Goal: Task Accomplishment & Management: Complete application form

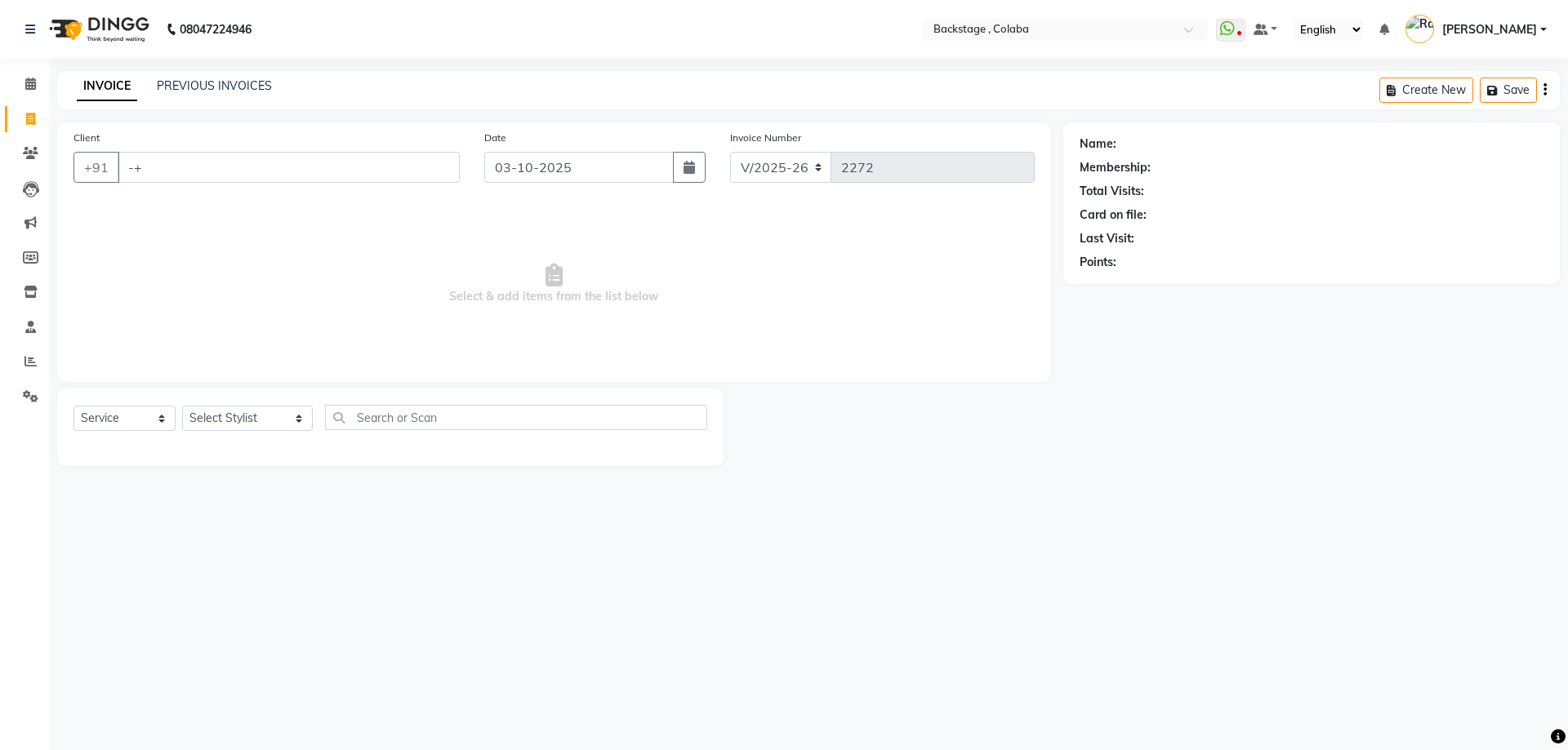
select select "5451"
select select "service"
type input "-"
click at [174, 197] on span "Menika" at bounding box center [159, 204] width 44 height 17
type input "9820455130"
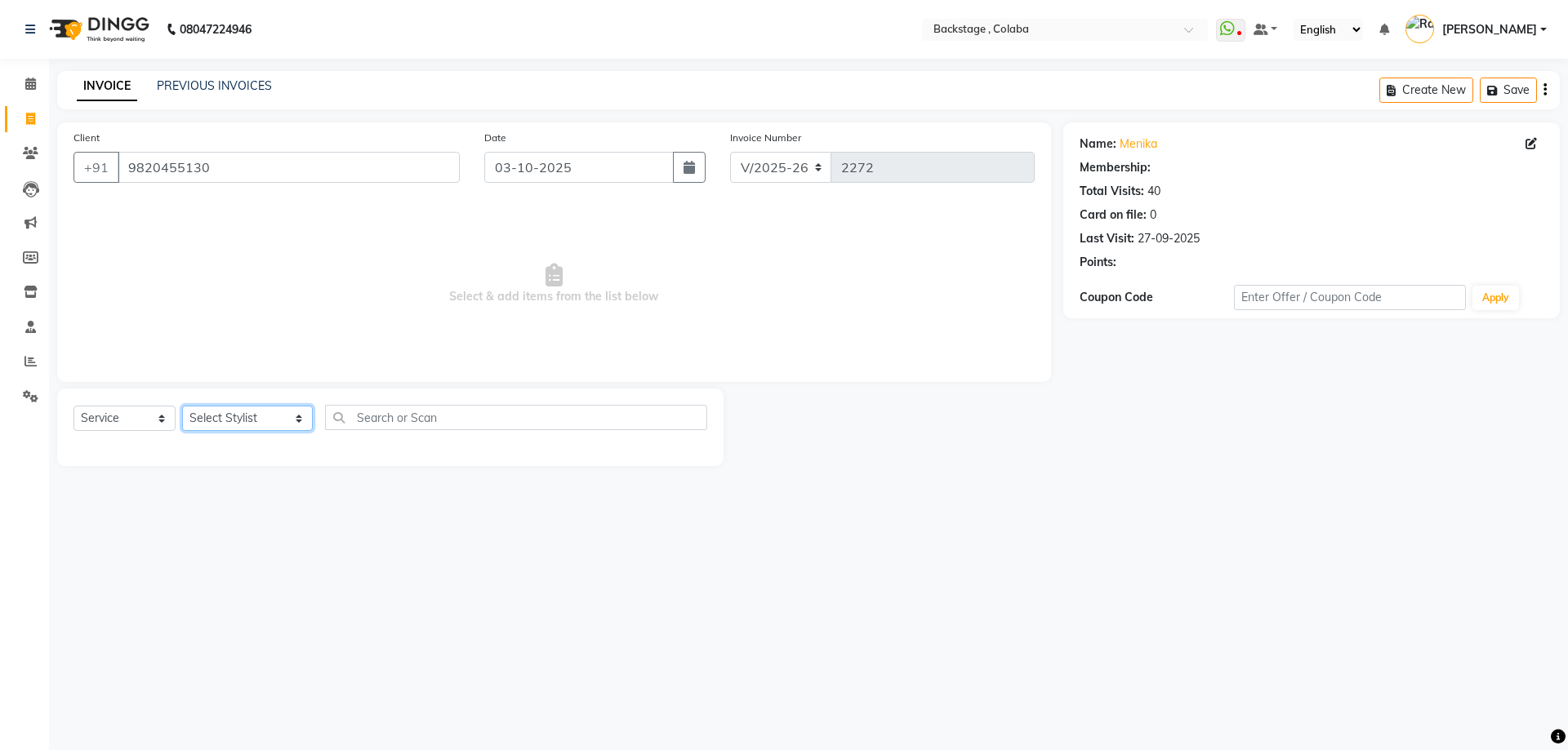
click at [234, 418] on select "Select Stylist Backstage Bharti Nitesh Gohar Jayesh Anil Karekar Kalavati Sharm…" at bounding box center [247, 418] width 130 height 26
select select "36480"
click at [182, 406] on select "Select Stylist Backstage Bharti Nitesh Gohar Jayesh Anil Karekar Kalavati Sharm…" at bounding box center [247, 418] width 130 height 26
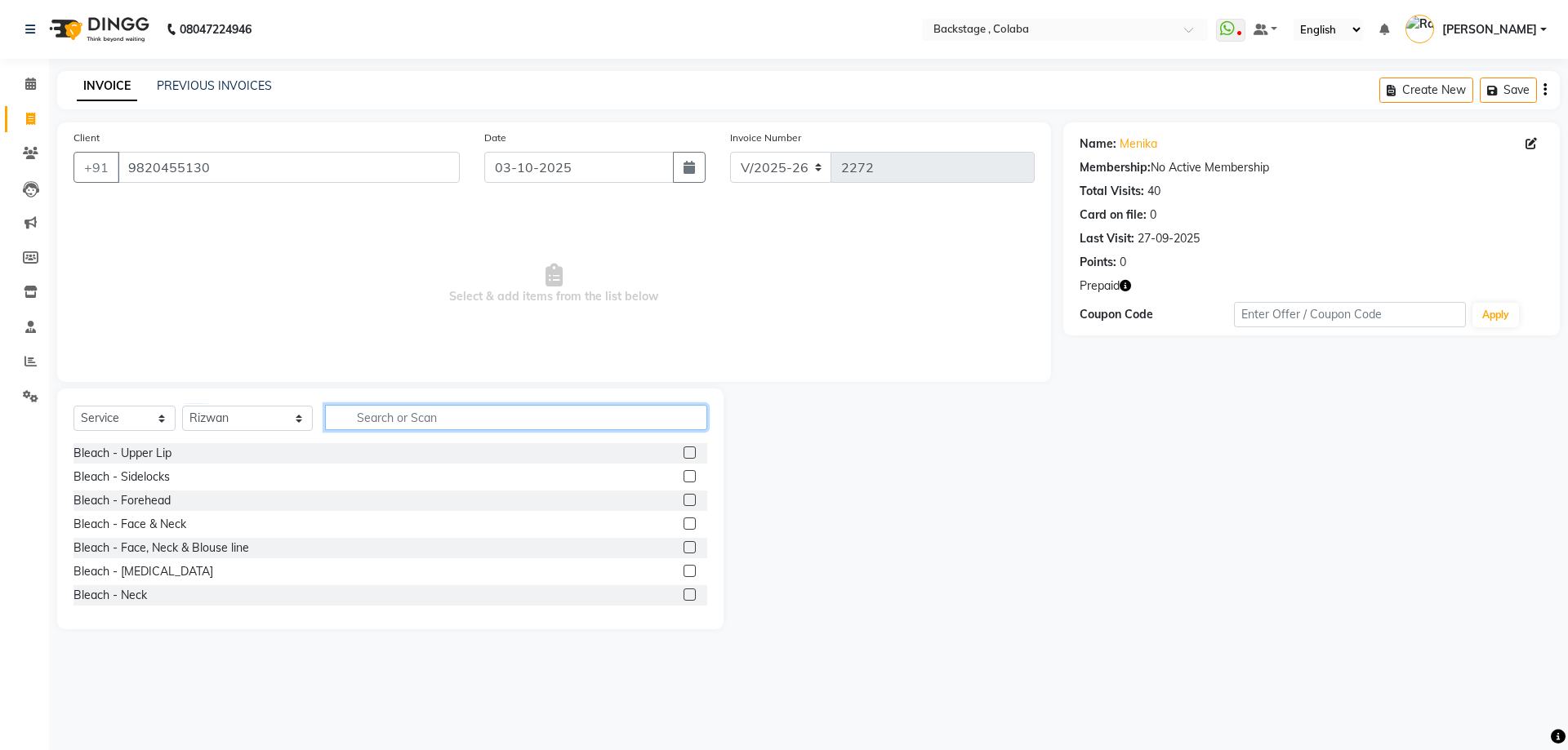
click at [380, 424] on input "text" at bounding box center [515, 417] width 382 height 26
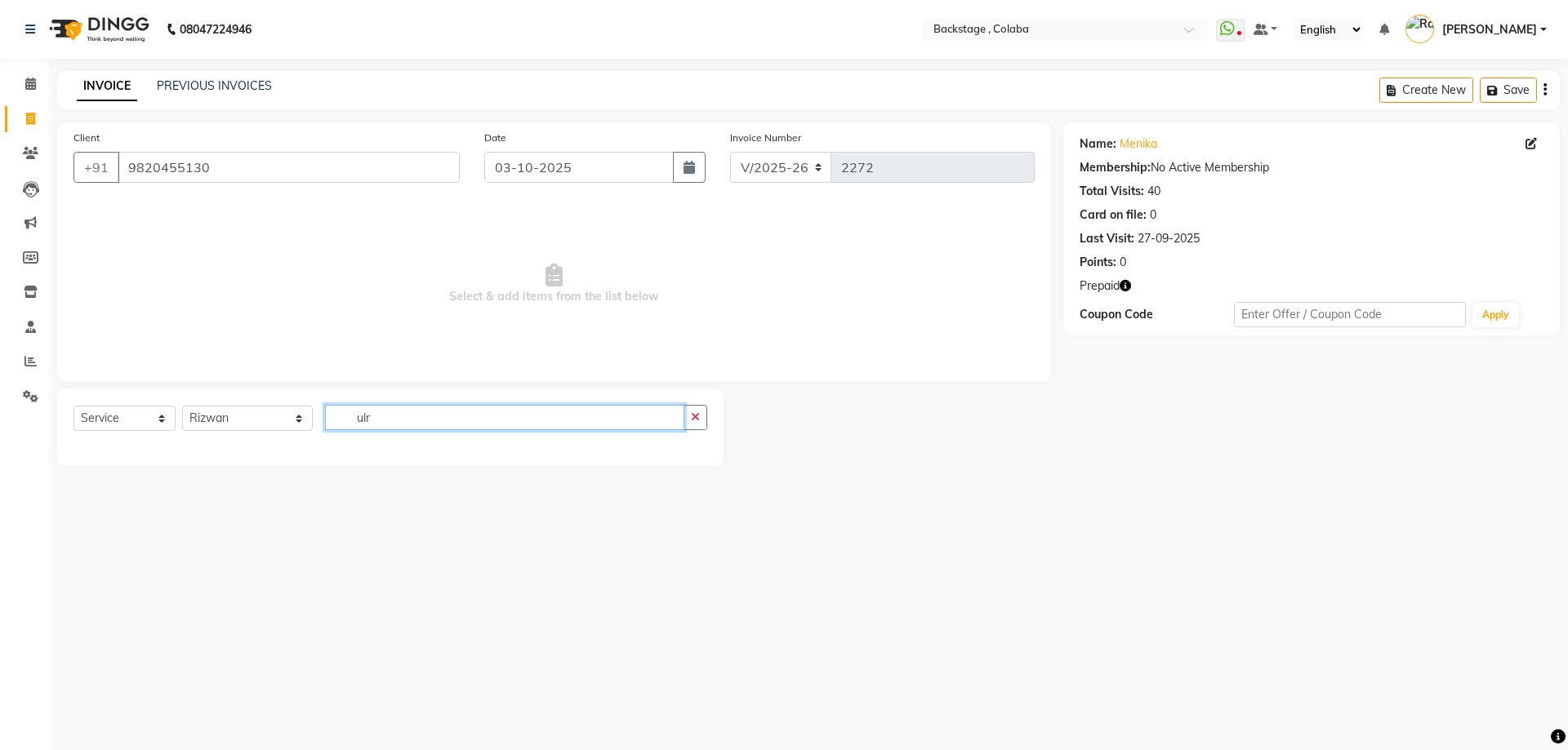
click at [380, 422] on input "ulr" at bounding box center [505, 417] width 359 height 26
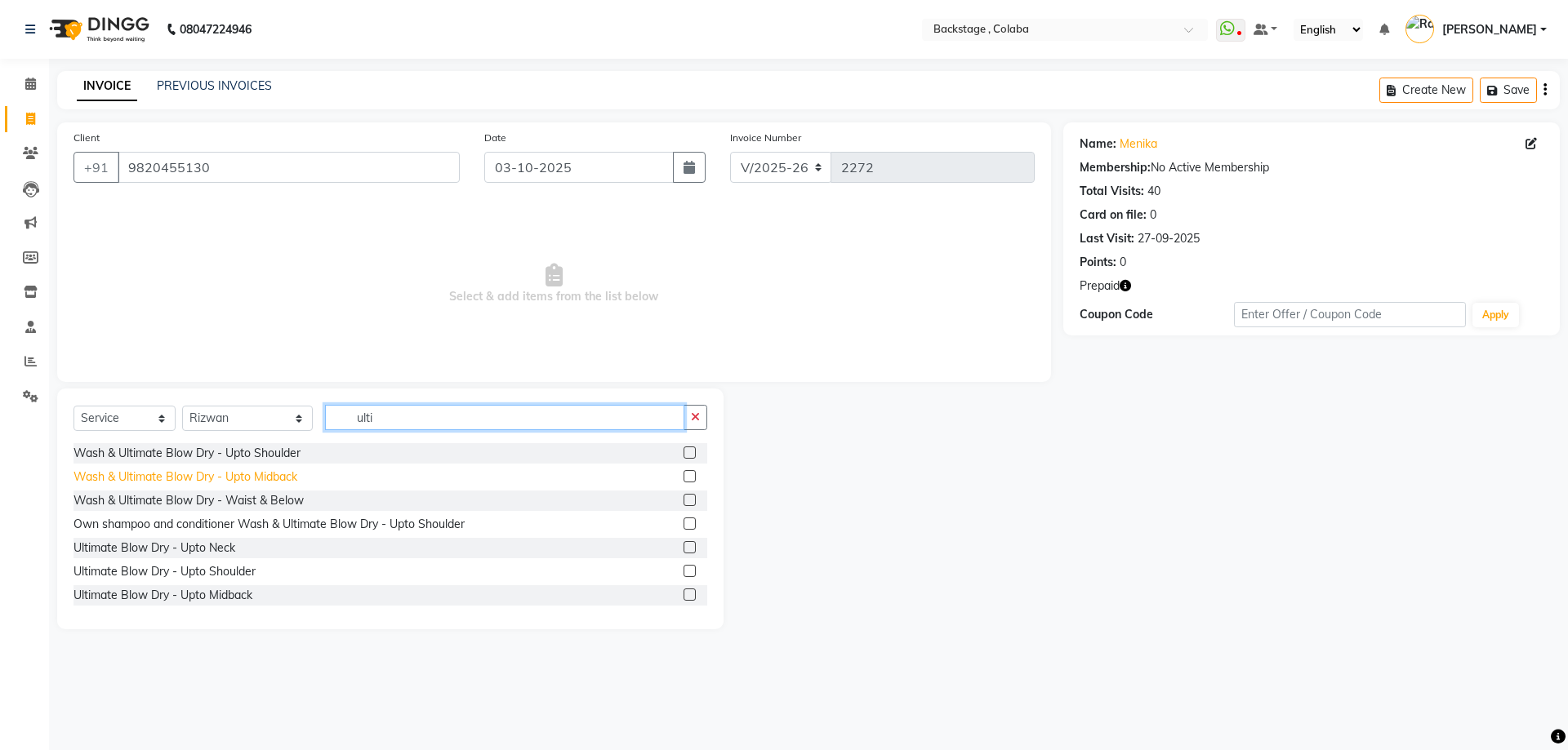
type input "ulti"
click at [257, 480] on div "Wash & Ultimate Blow Dry - Upto Midback" at bounding box center [185, 477] width 224 height 17
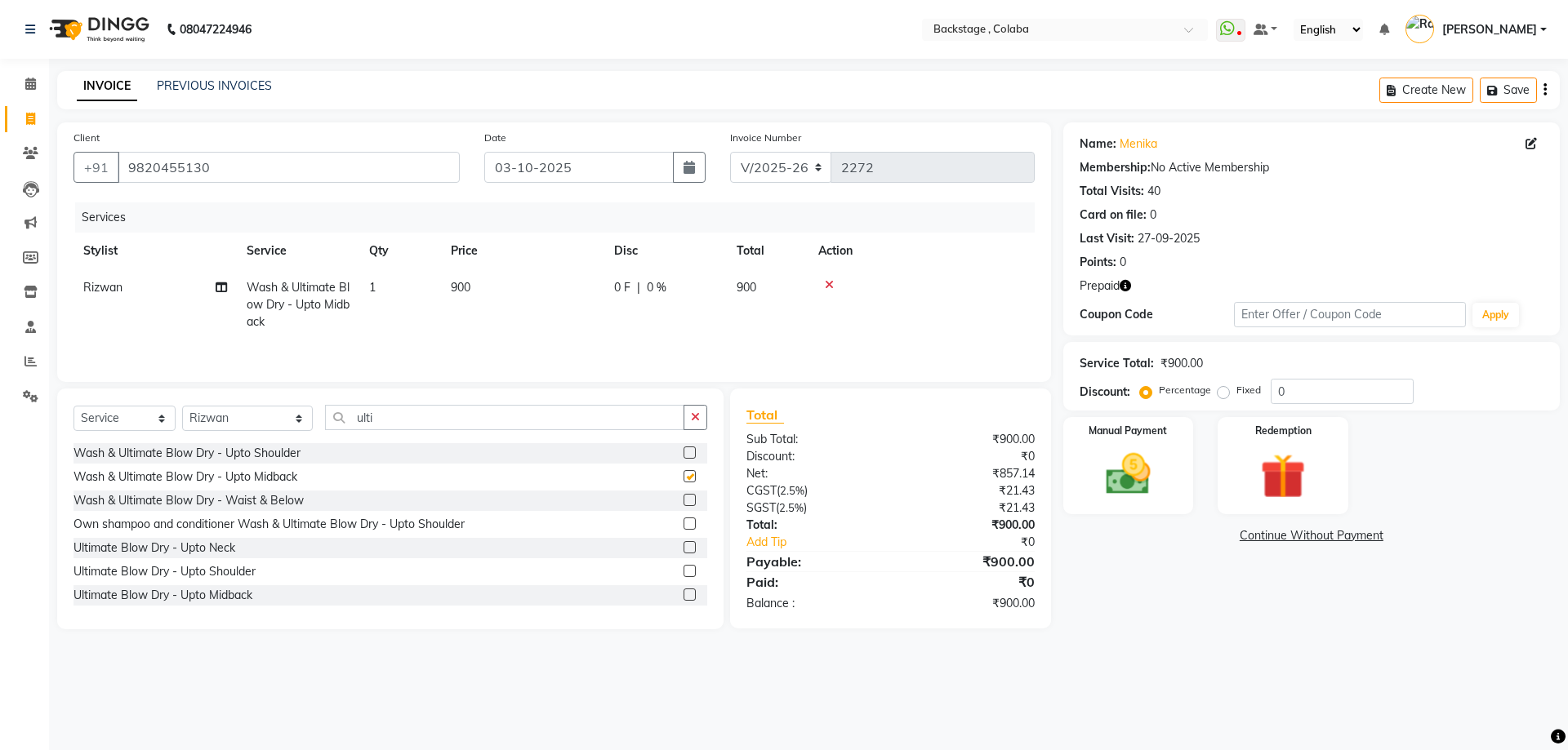
checkbox input "false"
click at [591, 237] on th "Price" at bounding box center [522, 251] width 163 height 37
click at [587, 305] on td "900" at bounding box center [522, 305] width 163 height 71
select select "36480"
drag, startPoint x: 598, startPoint y: 290, endPoint x: 515, endPoint y: 287, distance: 83.1
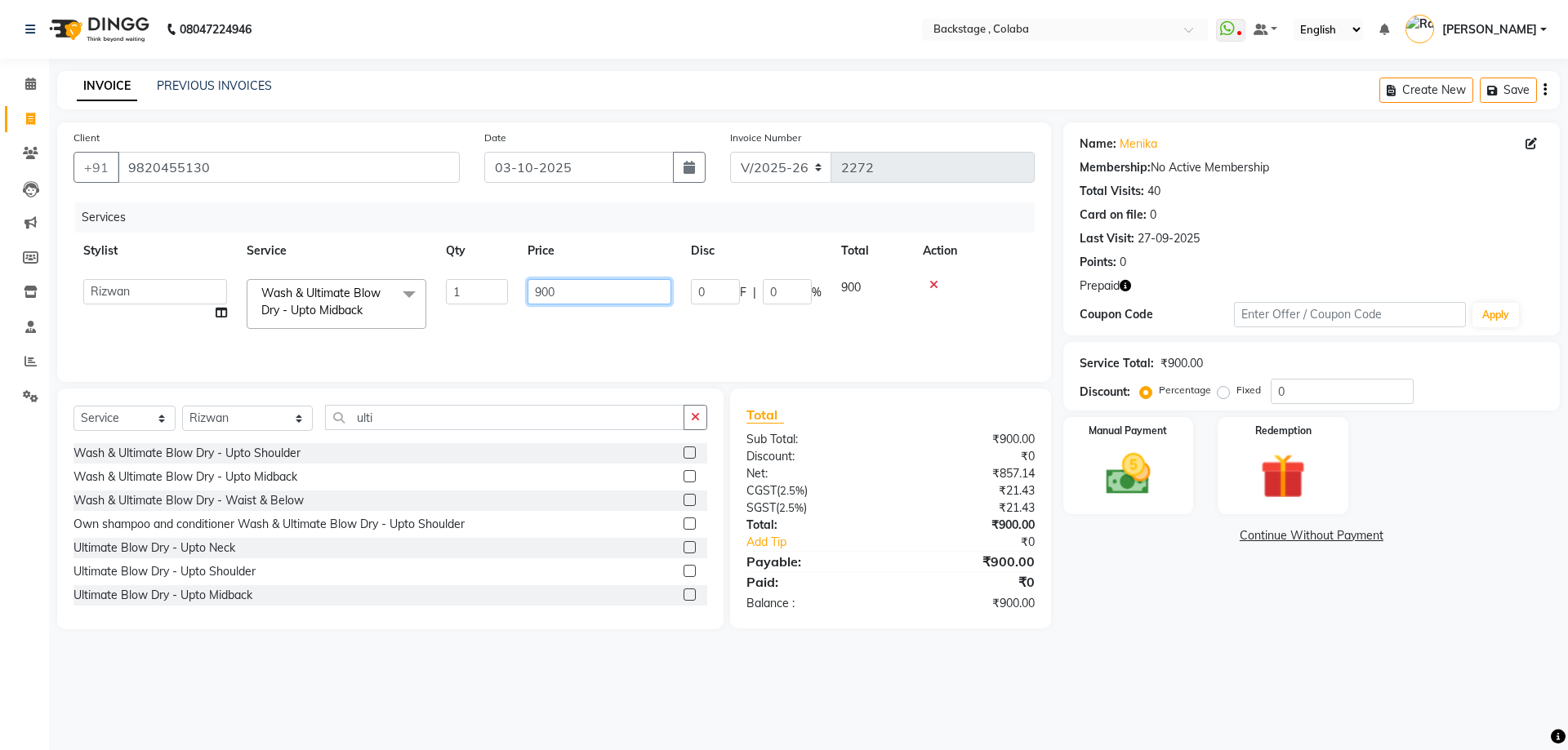
click at [519, 285] on td "900" at bounding box center [598, 304] width 163 height 69
type input "1100"
click at [571, 320] on td "1100" at bounding box center [598, 304] width 163 height 69
select select "36480"
click at [1406, 638] on main "INVOICE PREVIOUS INVOICES Create New Save Client +91 9820455130 Date 03-10-2025…" at bounding box center [809, 362] width 1519 height 583
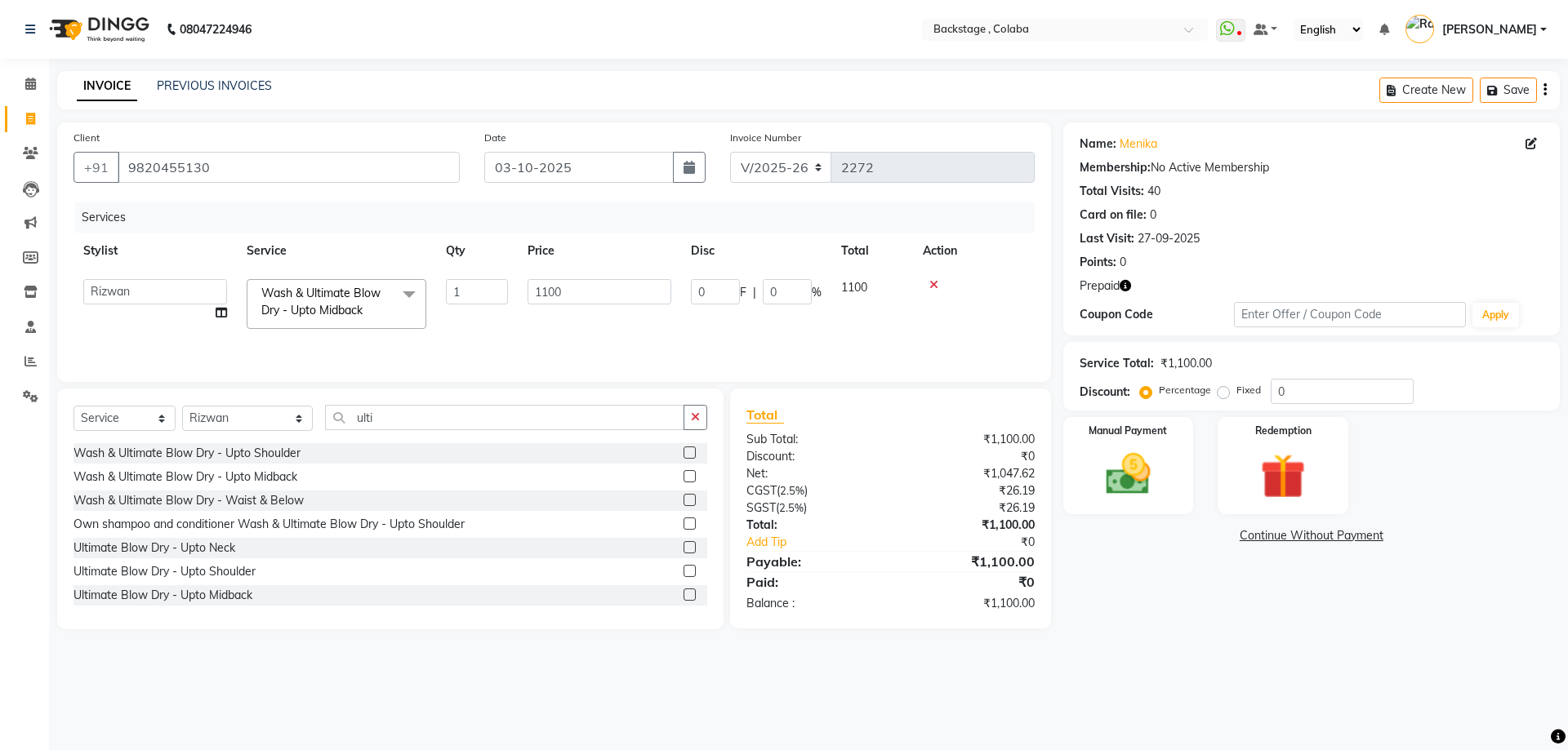
click at [1150, 114] on main "INVOICE PREVIOUS INVOICES Create New Save Client +91 9820455130 Date 03-10-2025…" at bounding box center [809, 362] width 1519 height 583
click at [1274, 96] on div "INVOICE PREVIOUS INVOICES Create New Save" at bounding box center [809, 90] width 1503 height 38
click at [343, 163] on input "9820455130" at bounding box center [288, 167] width 343 height 31
click at [1217, 595] on div "Name: Menika Membership: No Active Membership Total Visits: 40 Card on file: 0 …" at bounding box center [1317, 376] width 509 height 507
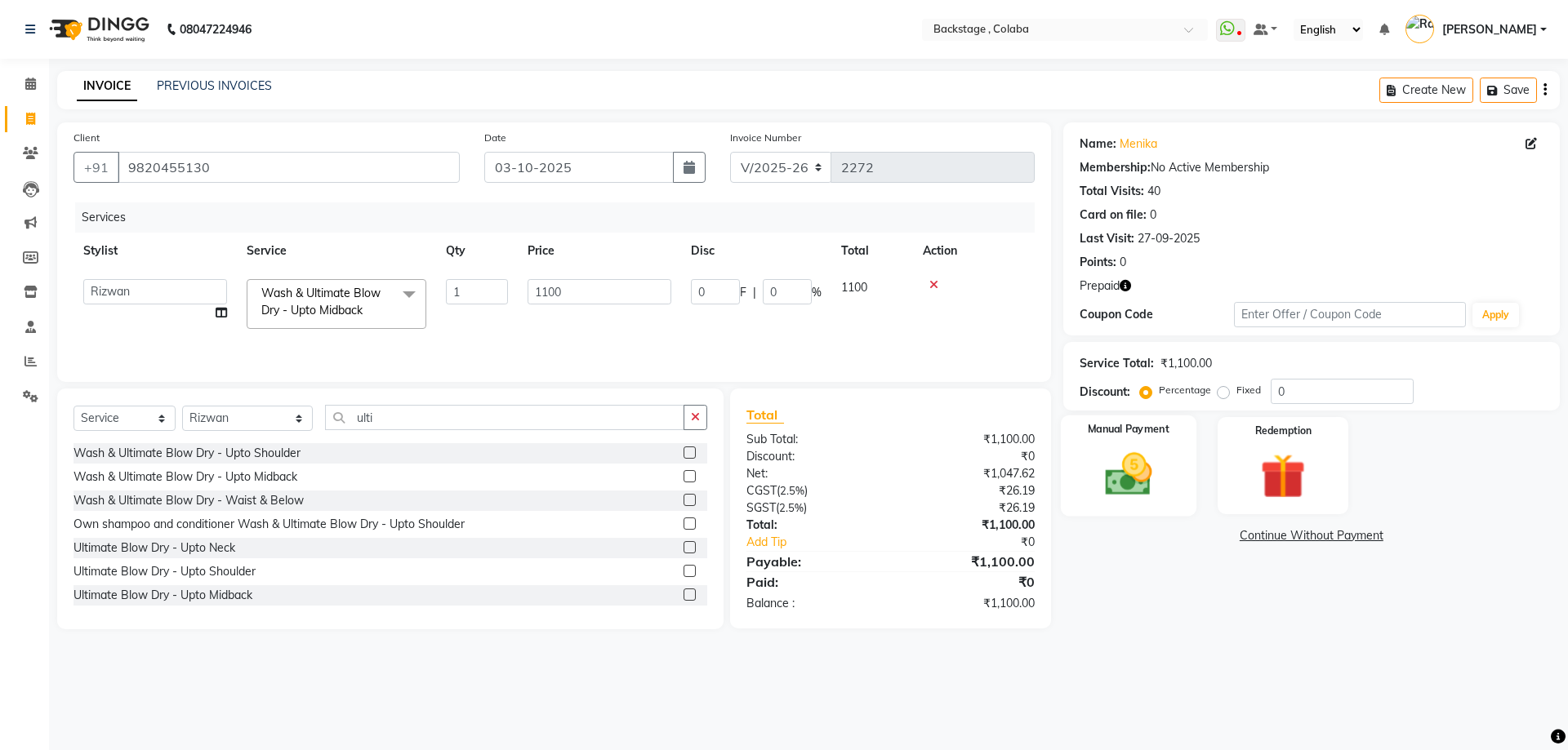
click at [1168, 503] on div "Manual Payment" at bounding box center [1128, 466] width 135 height 101
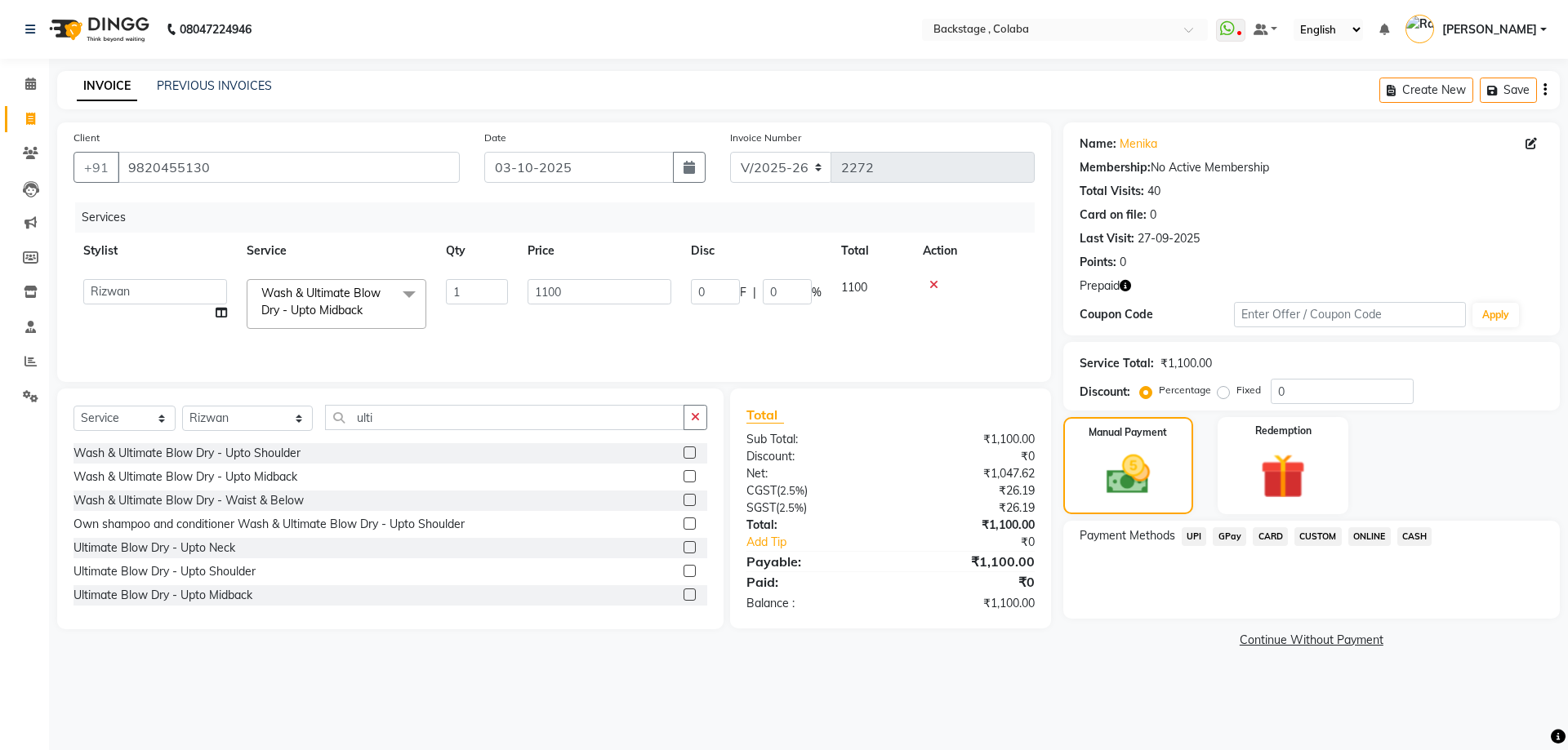
click at [1424, 533] on span "CASH" at bounding box center [1415, 536] width 36 height 19
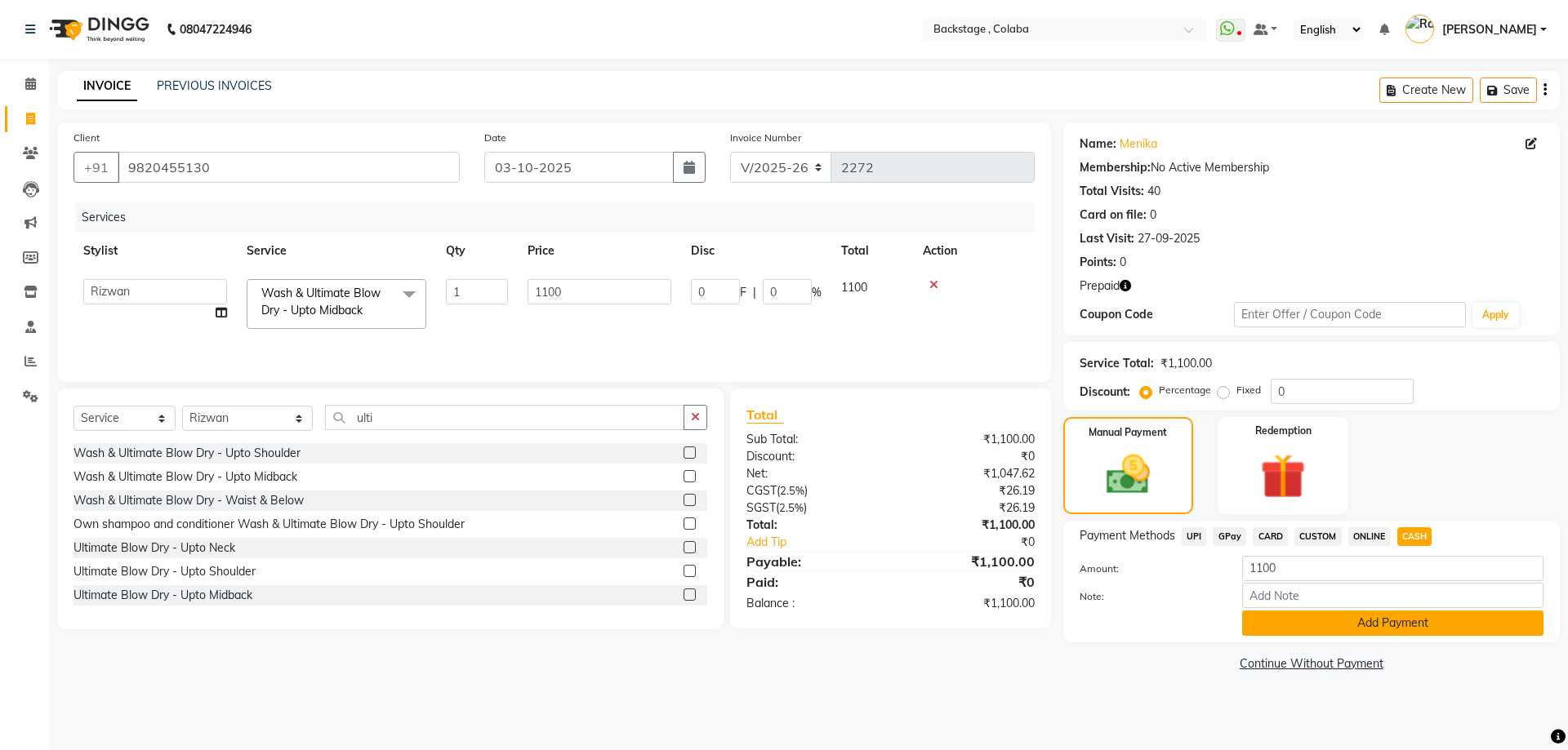
click at [1376, 625] on button "Add Payment" at bounding box center [1392, 624] width 301 height 26
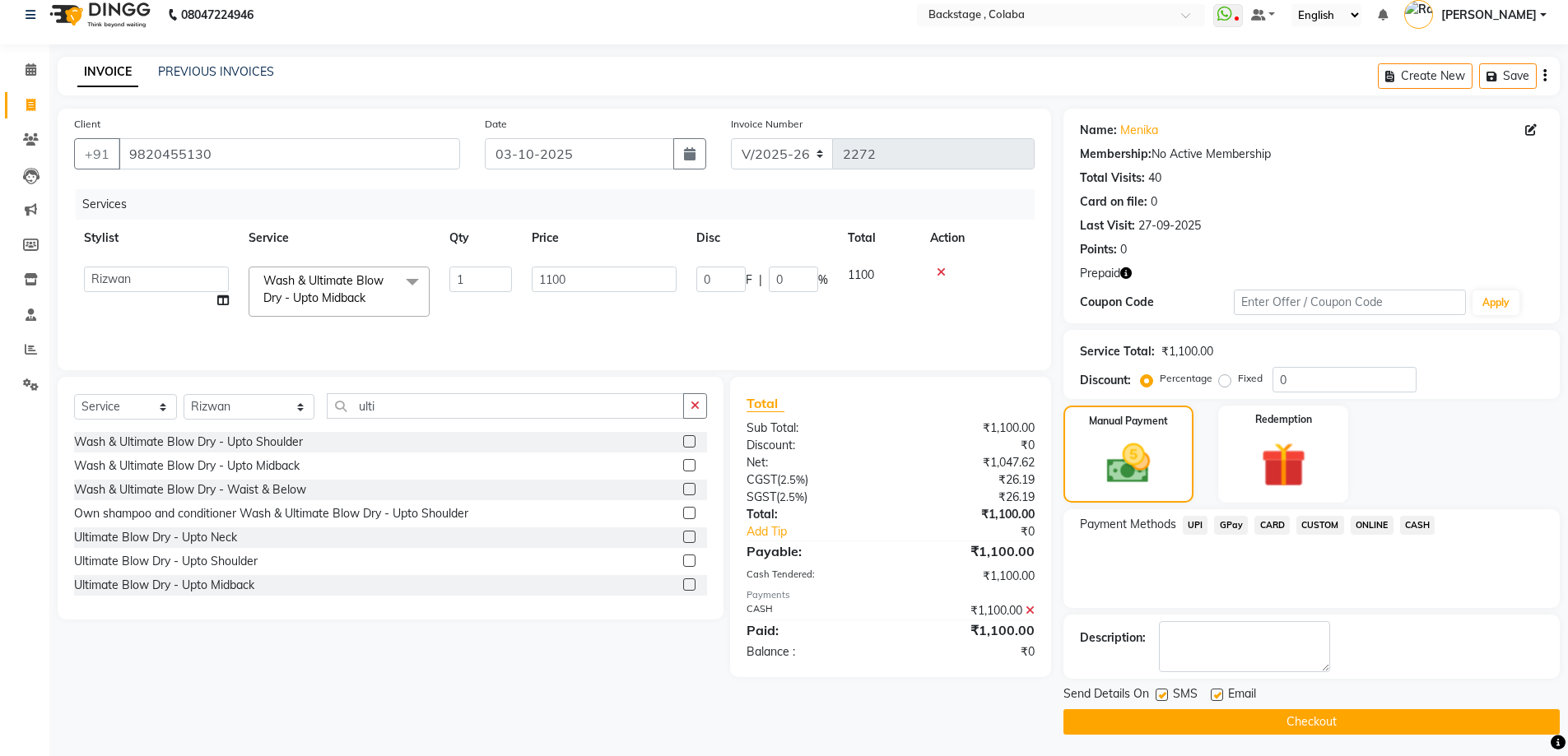
scroll to position [18, 0]
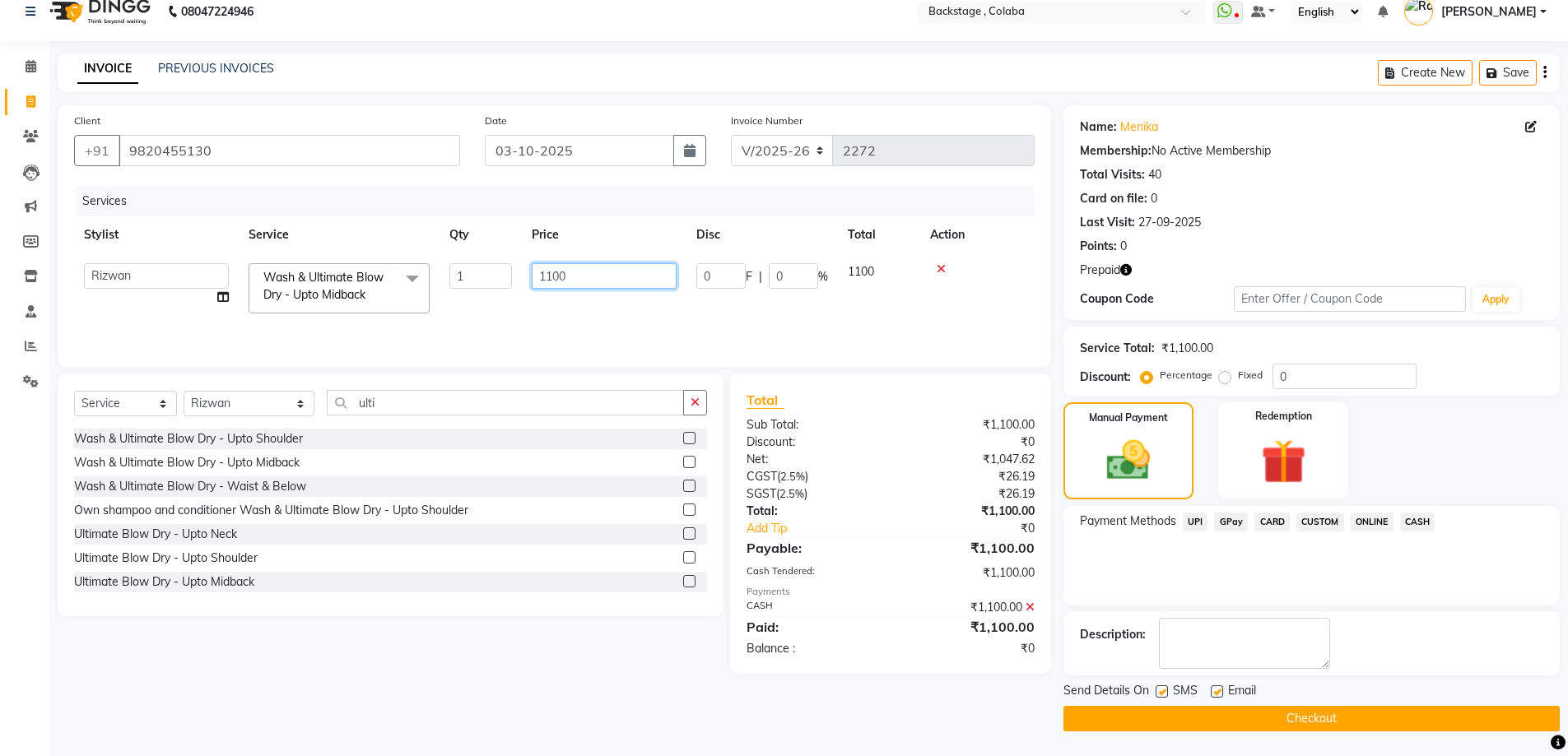
drag, startPoint x: 584, startPoint y: 288, endPoint x: 552, endPoint y: 283, distance: 32.4
click at [511, 275] on tr "Backstage Bharti Nitesh Gohar Jayesh Anil Karekar Kalavati Sharma Kalindi Joshi…" at bounding box center [553, 288] width 960 height 70
type input "900"
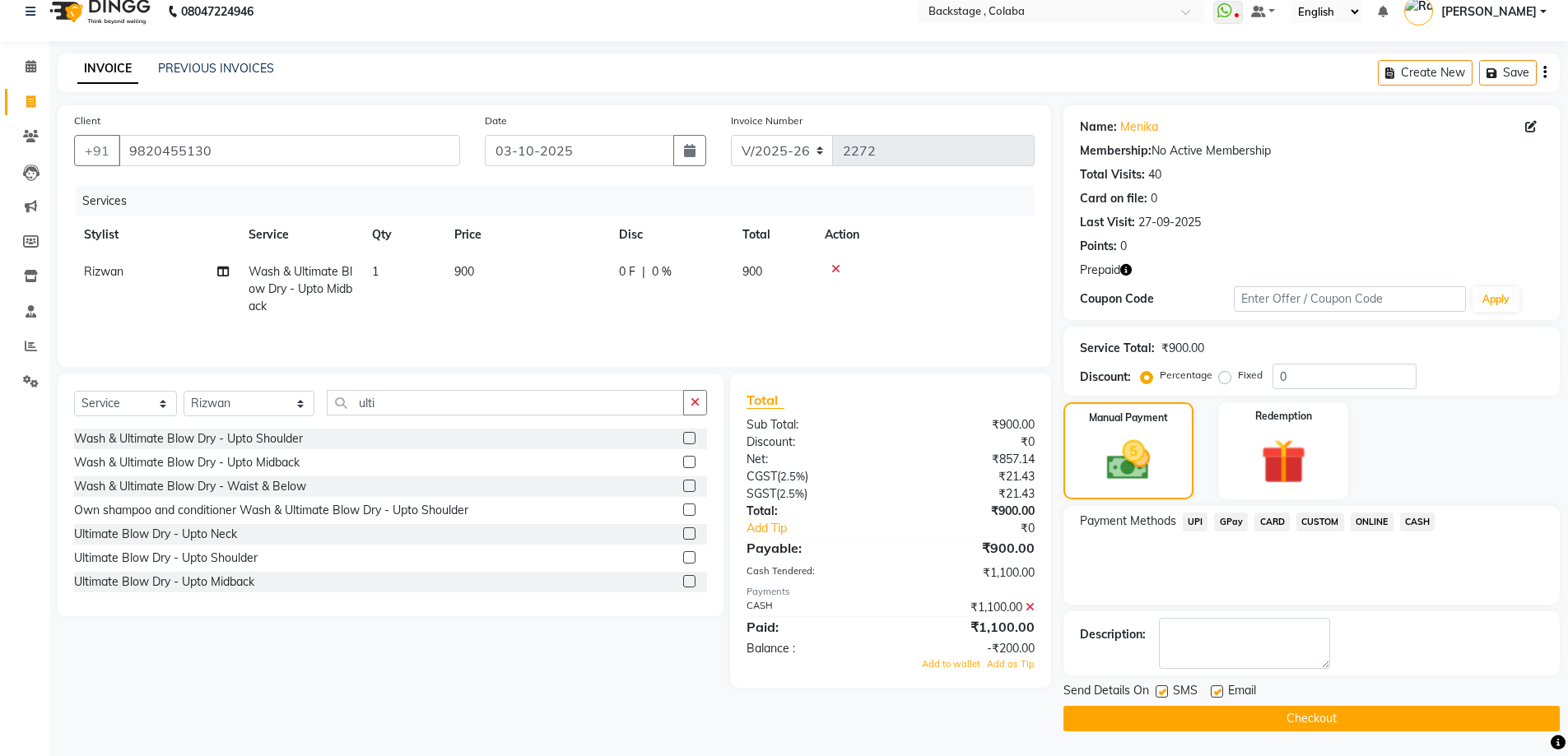
click at [707, 316] on td "0 F | 0 %" at bounding box center [671, 289] width 123 height 72
select select "36480"
click at [1030, 607] on icon at bounding box center [1030, 608] width 9 height 12
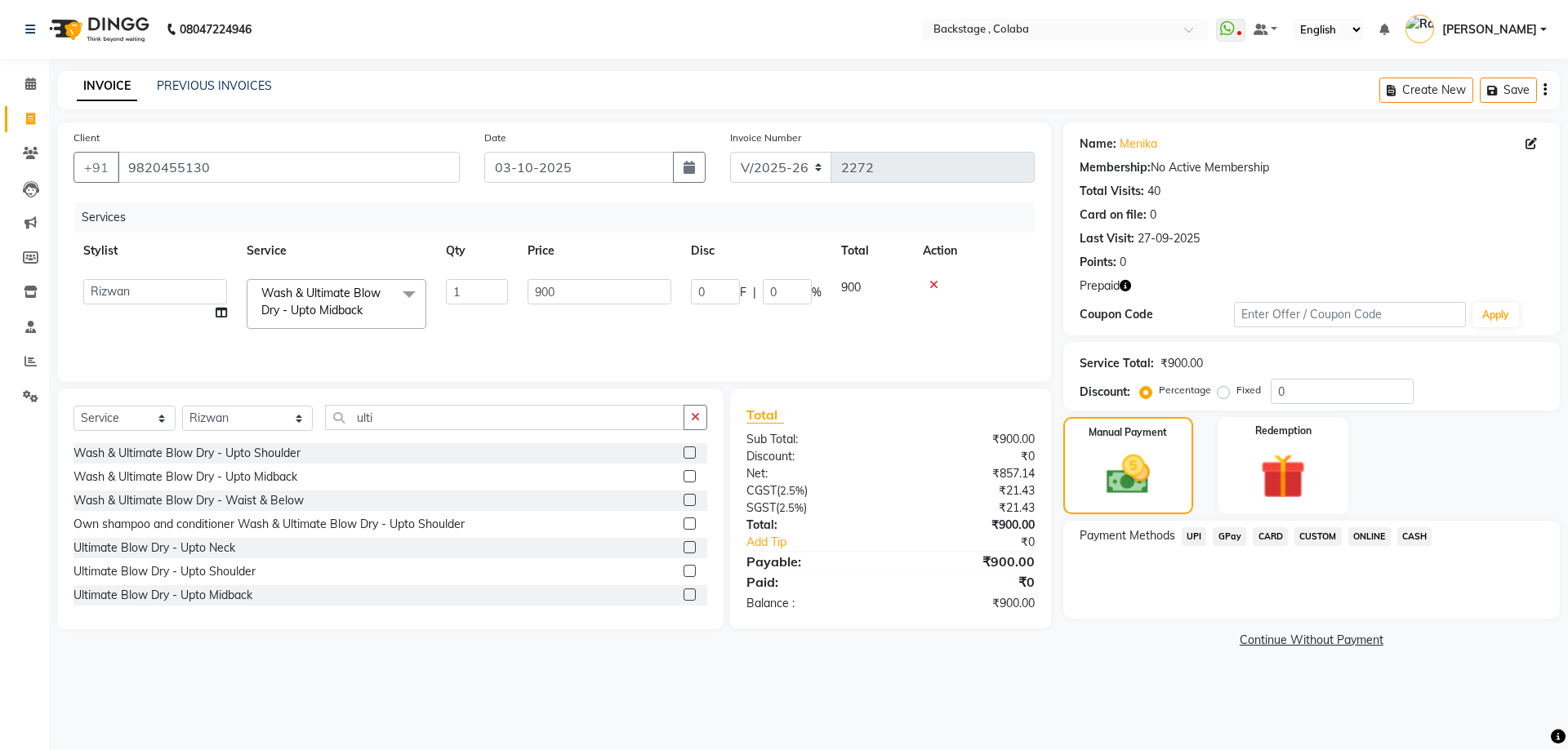
click at [1417, 534] on span "CASH" at bounding box center [1415, 536] width 36 height 19
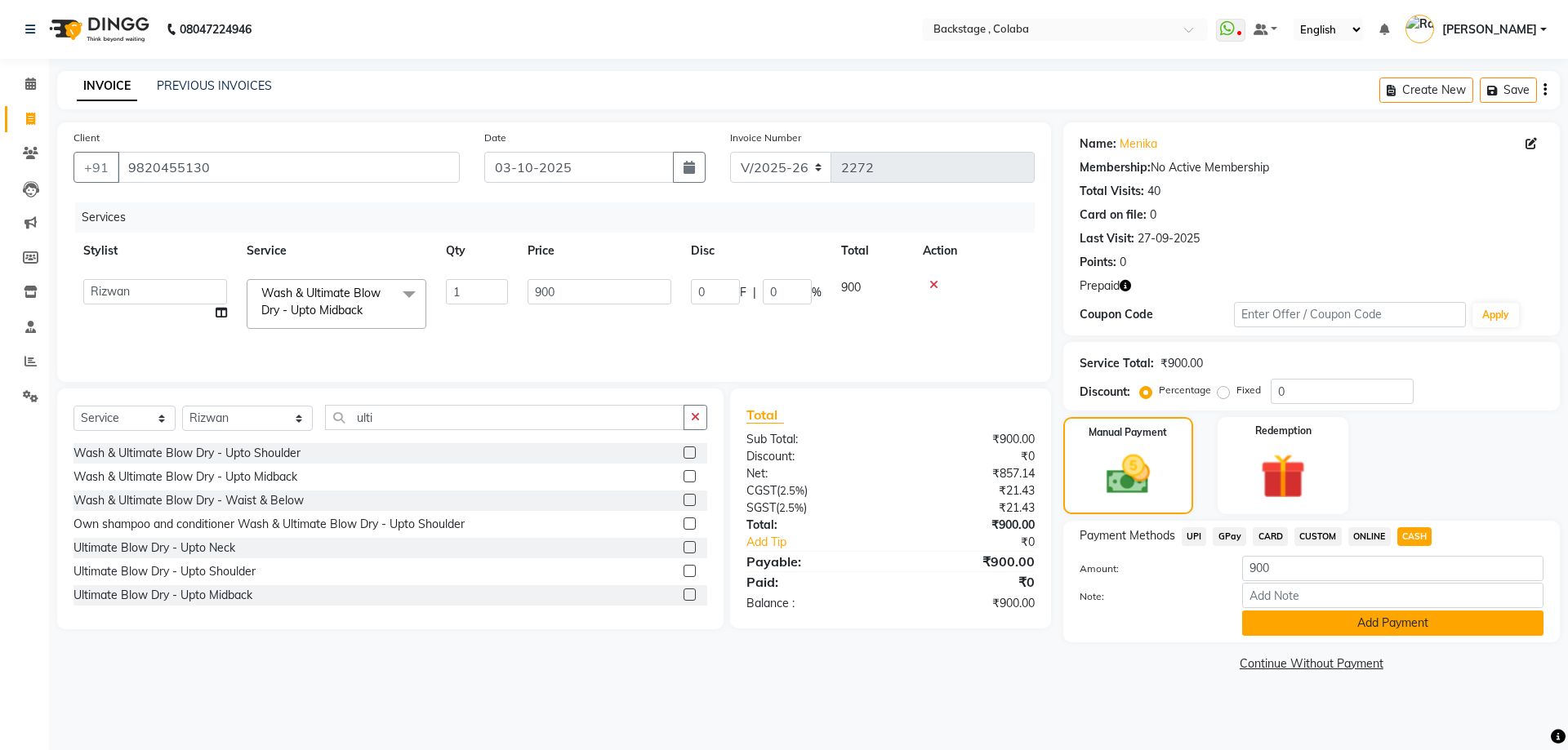
click at [1361, 626] on button "Add Payment" at bounding box center [1392, 624] width 301 height 26
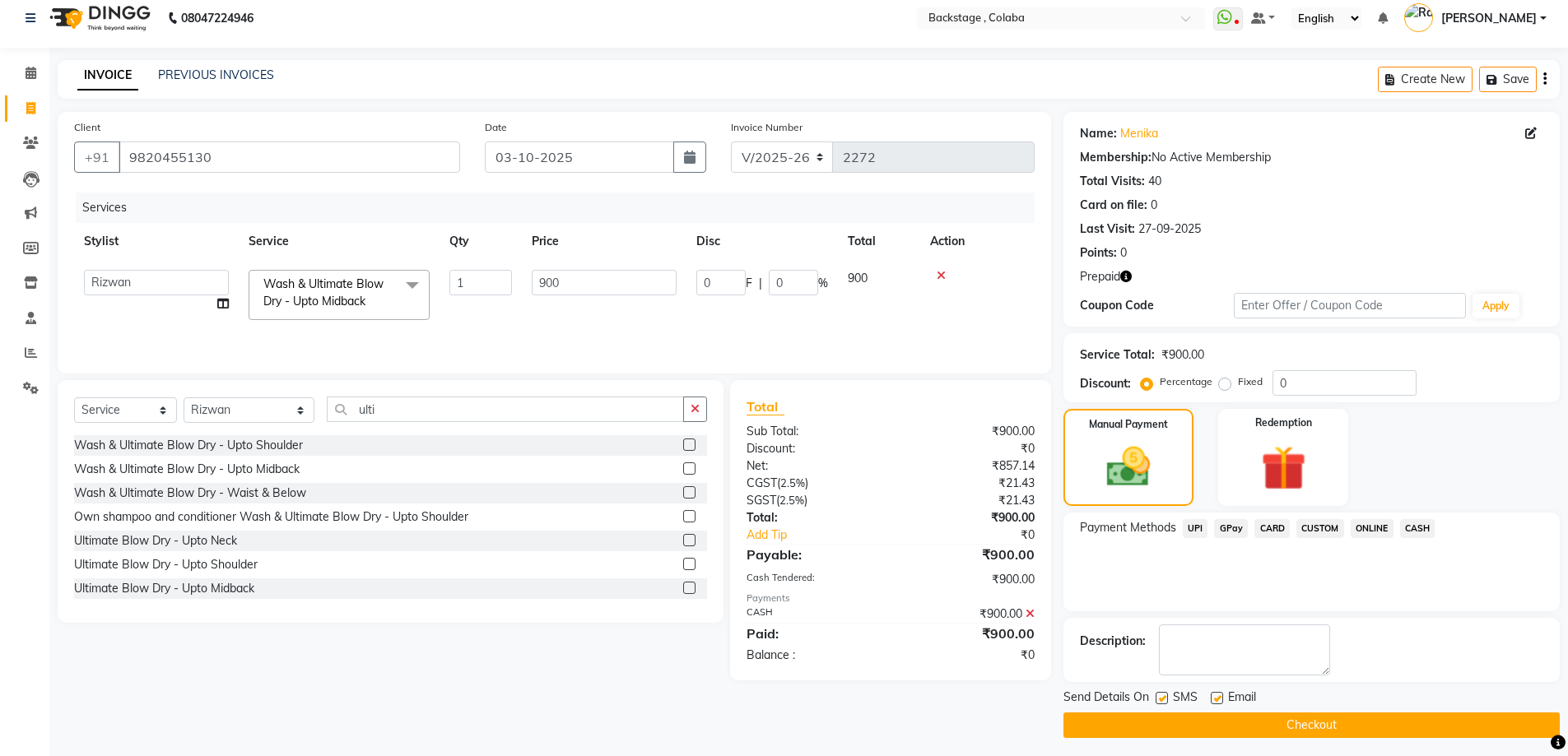
scroll to position [18, 0]
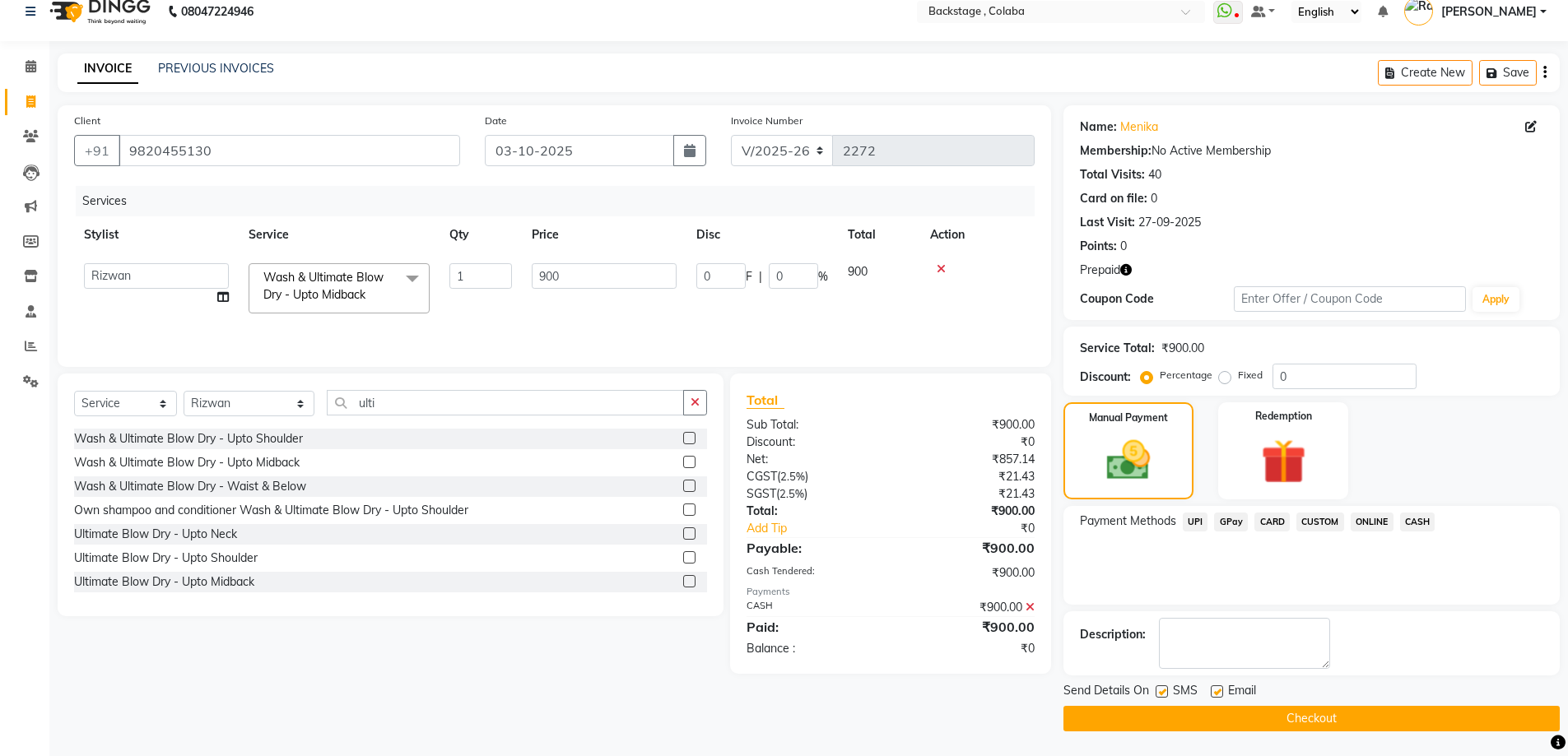
click at [1243, 722] on button "Checkout" at bounding box center [1311, 719] width 496 height 26
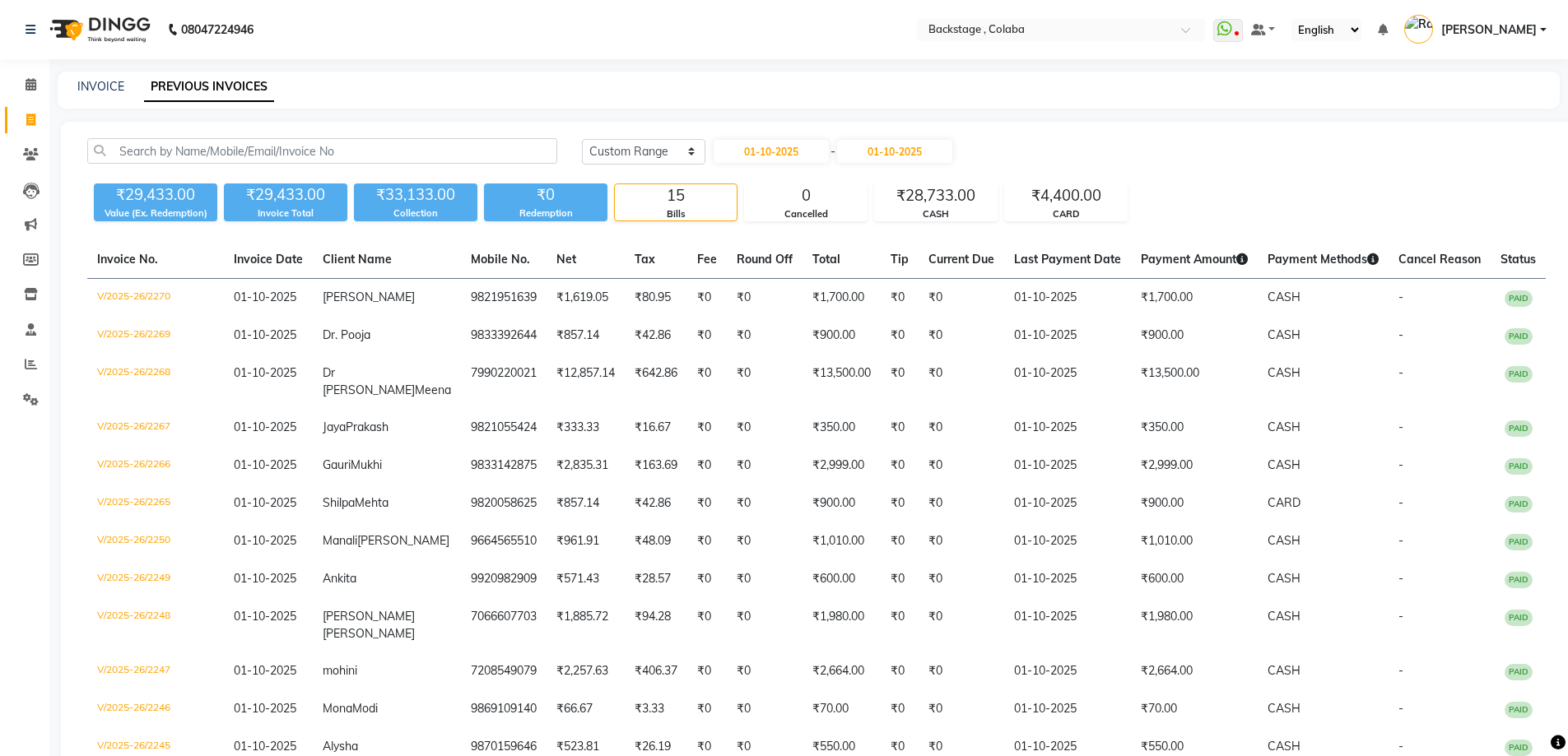
select select "range"
